Goal: Information Seeking & Learning: Learn about a topic

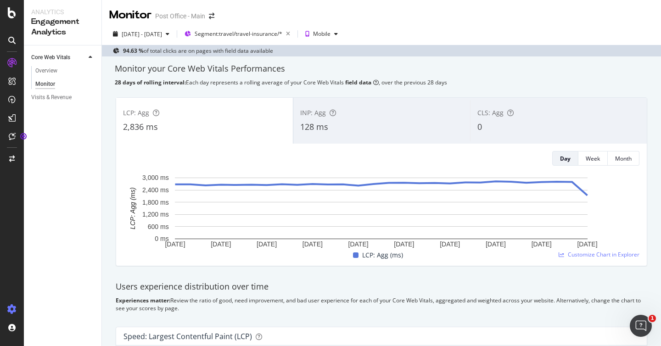
click at [14, 310] on icon at bounding box center [11, 309] width 9 height 9
click at [45, 74] on div "Overview" at bounding box center [46, 71] width 22 height 10
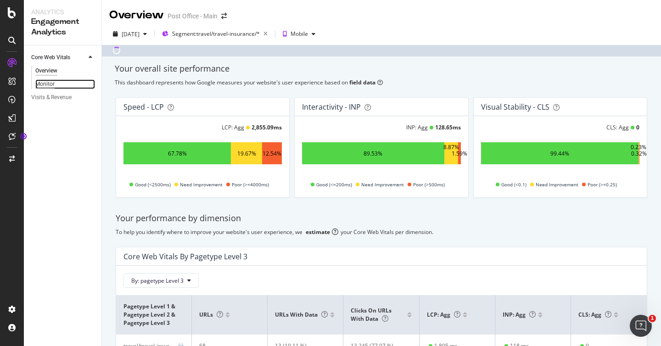
click at [44, 83] on div "Monitor" at bounding box center [44, 84] width 19 height 10
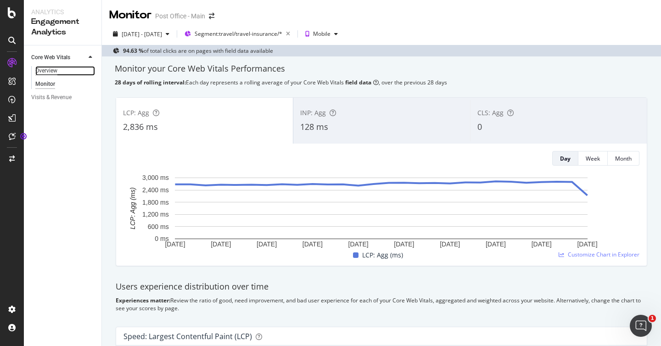
click at [46, 69] on div "Overview" at bounding box center [46, 71] width 22 height 10
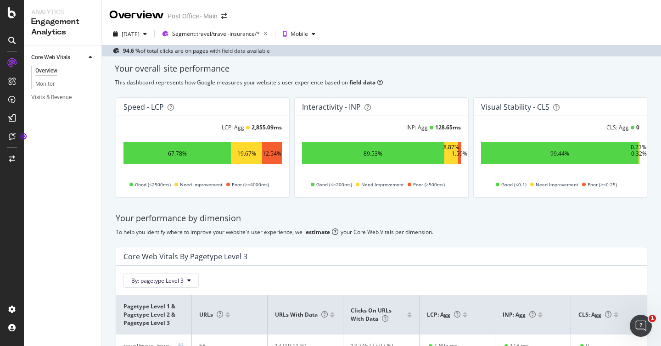
click at [107, 147] on div "Your overall site performance This dashboard represents how Google measures you…" at bounding box center [381, 226] width 559 height 341
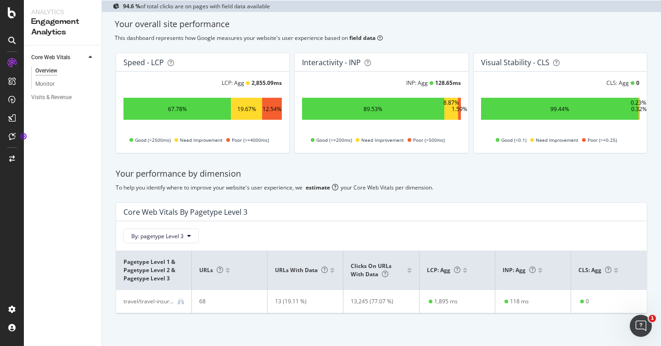
scroll to position [52, 0]
